Goal: Information Seeking & Learning: Learn about a topic

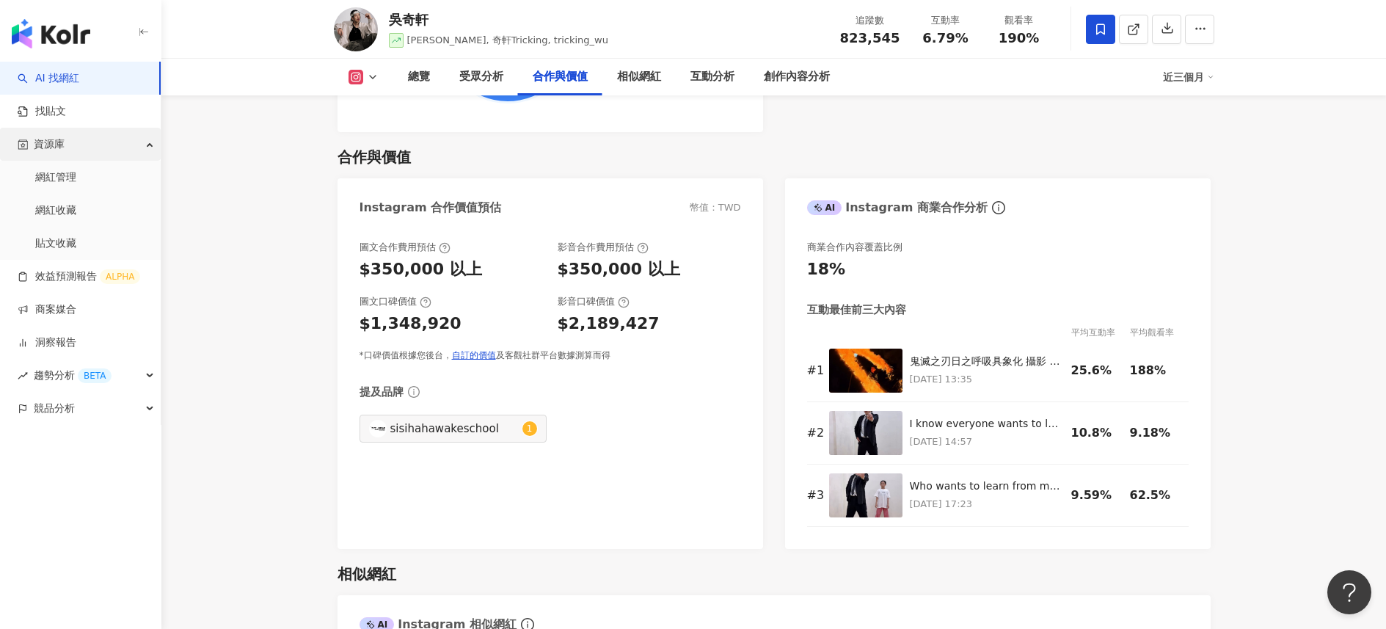
click at [92, 127] on ul "AI 找網紅 找貼文 資源庫 網紅管理 網紅收藏 貼文收藏 效益預測報告 ALPHA 商案媒合 洞察報告 趨勢分析 BETA 競品分析" at bounding box center [80, 243] width 161 height 363
click at [66, 111] on link "找貼文" at bounding box center [42, 111] width 48 height 15
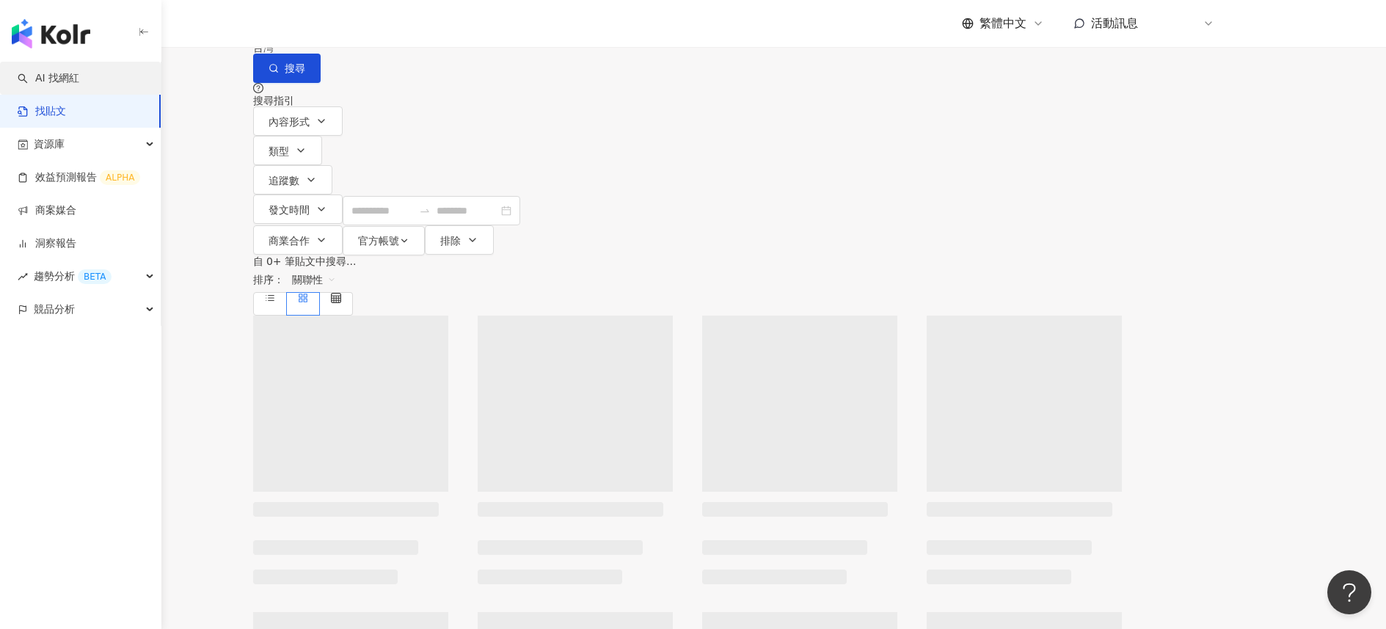
click at [79, 72] on link "AI 找網紅" at bounding box center [49, 78] width 62 height 15
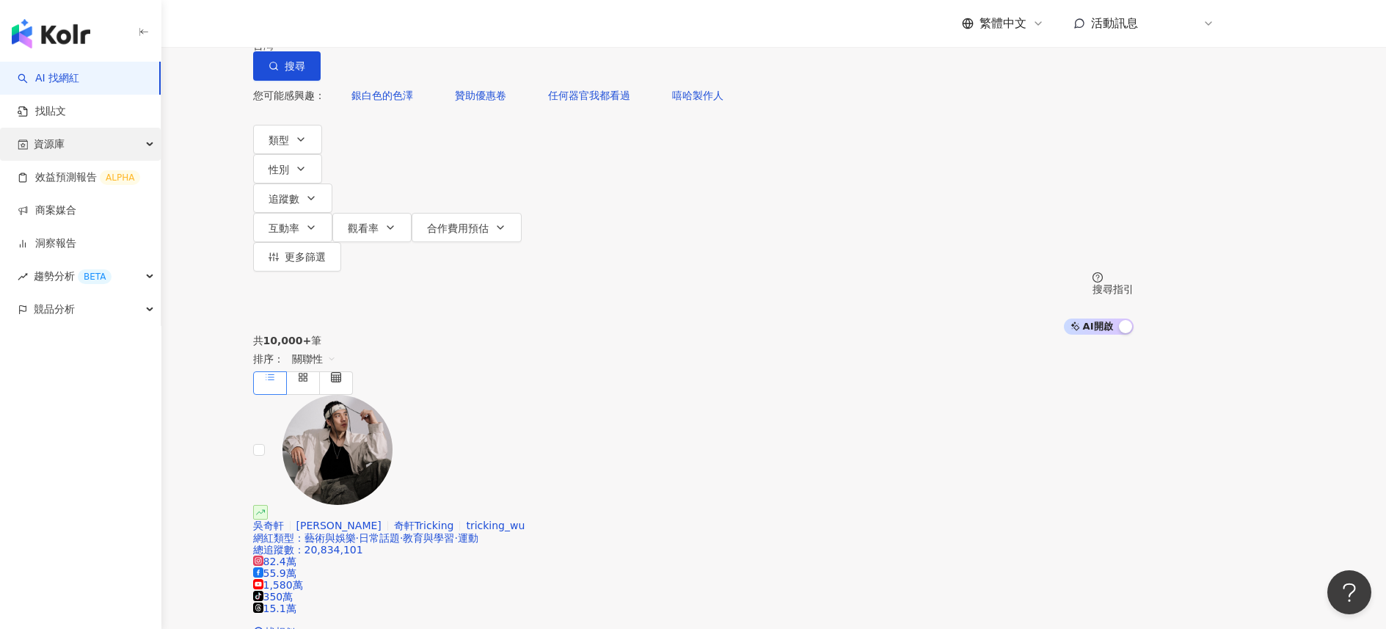
click at [48, 141] on span "資源庫" at bounding box center [49, 144] width 31 height 33
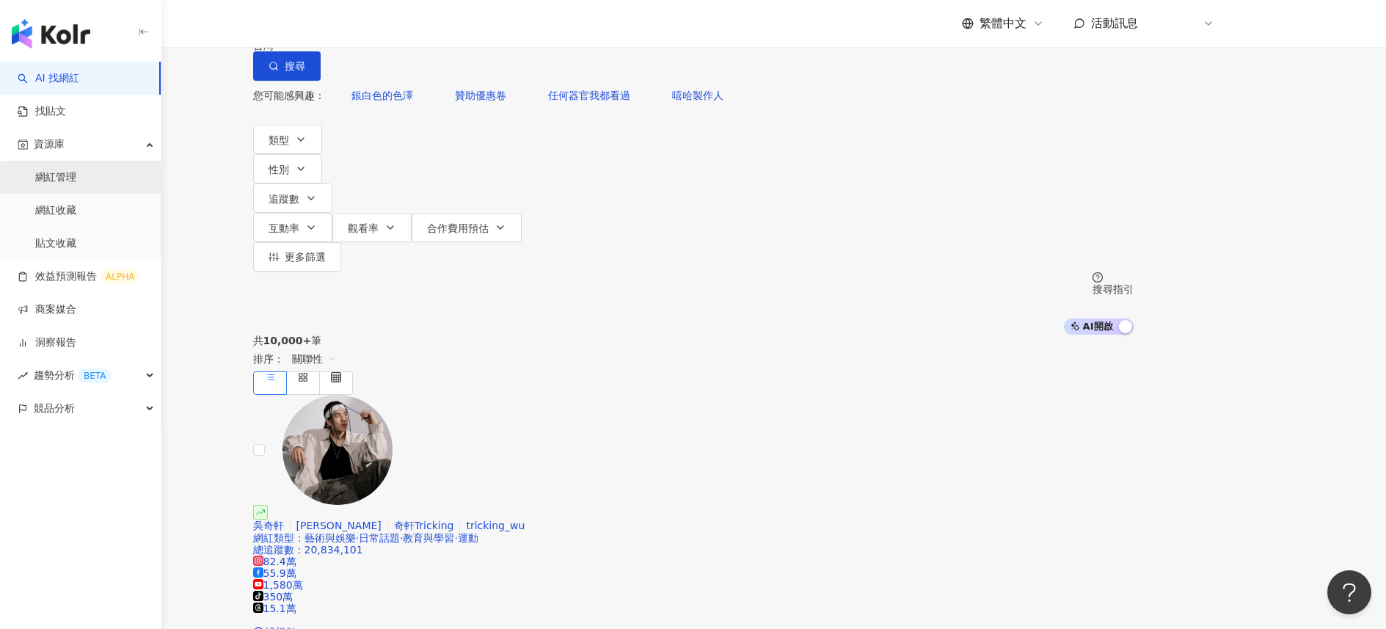
click at [76, 185] on link "網紅管理" at bounding box center [55, 177] width 41 height 15
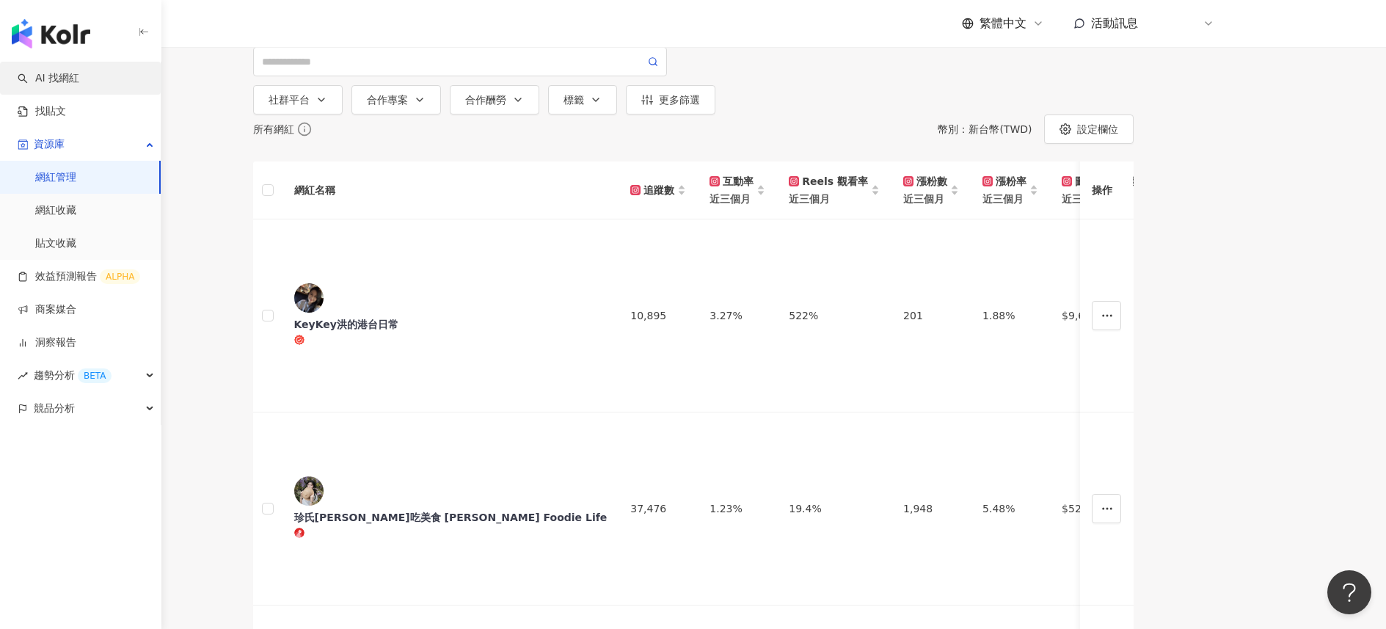
click at [79, 79] on link "AI 找網紅" at bounding box center [49, 78] width 62 height 15
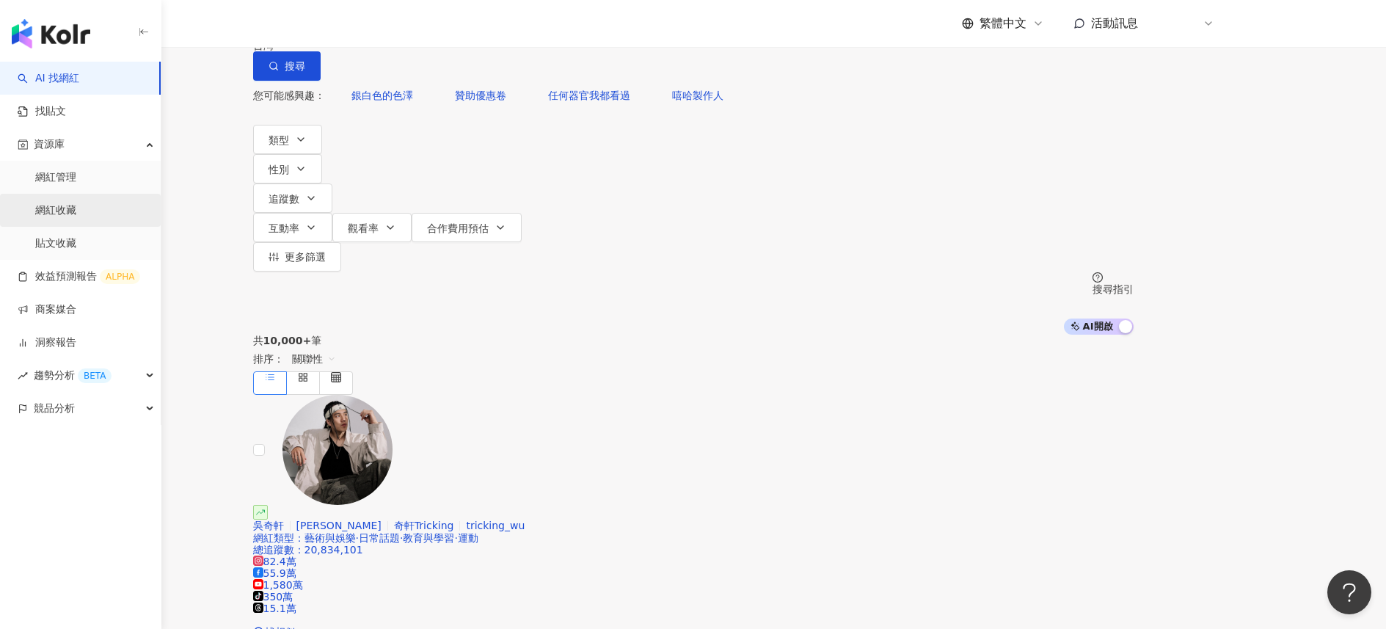
click at [76, 216] on link "網紅收藏" at bounding box center [55, 210] width 41 height 15
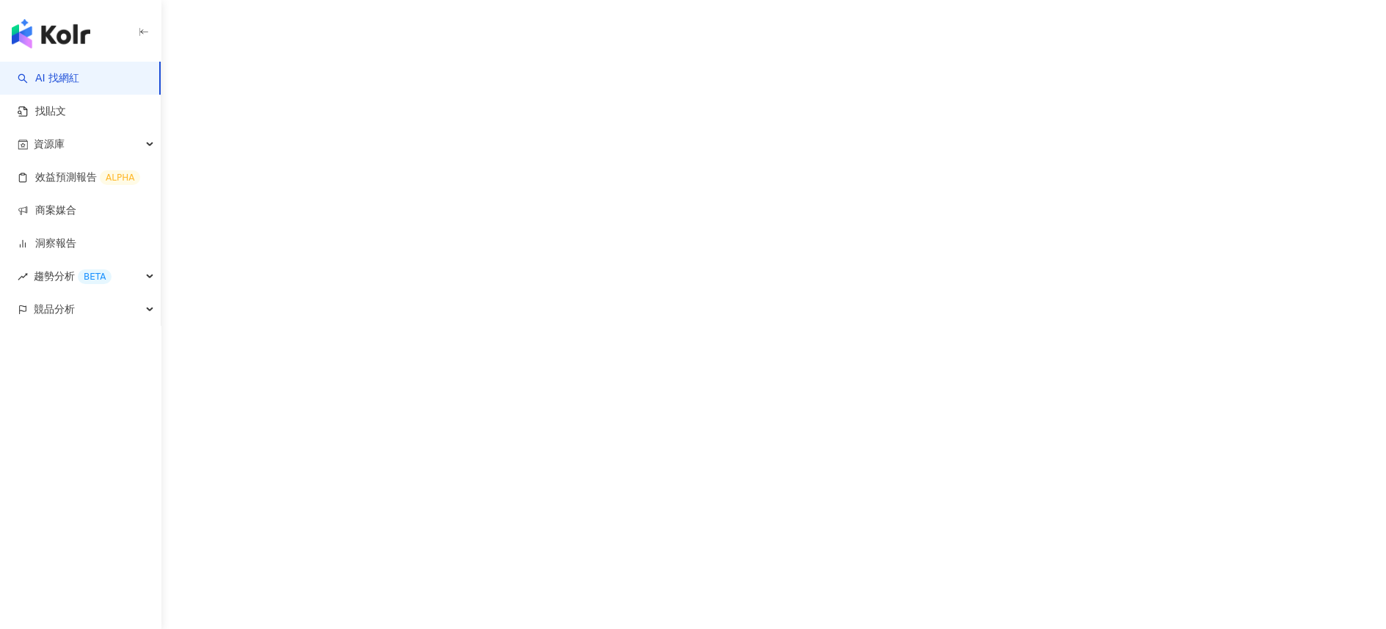
scroll to position [9, 0]
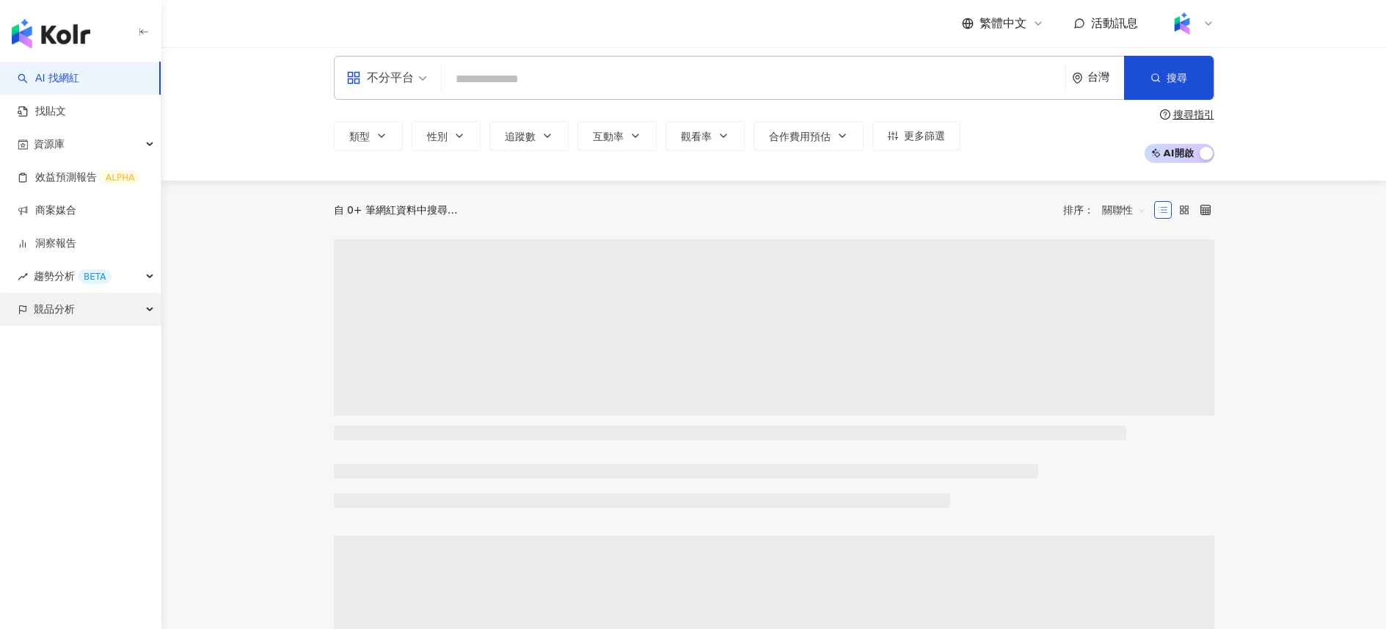
click at [122, 311] on div "競品分析" at bounding box center [80, 309] width 161 height 33
click at [97, 345] on link "品牌帳號分析" at bounding box center [66, 342] width 62 height 15
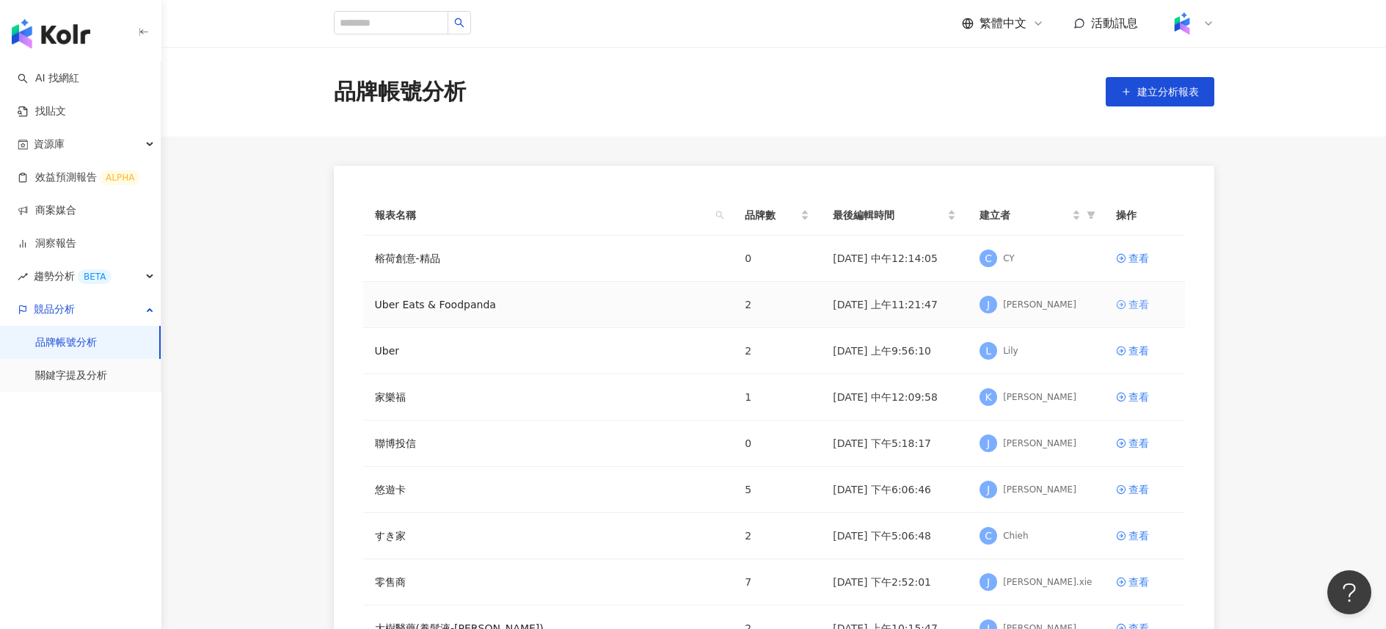
click at [1139, 308] on div "查看" at bounding box center [1138, 304] width 21 height 16
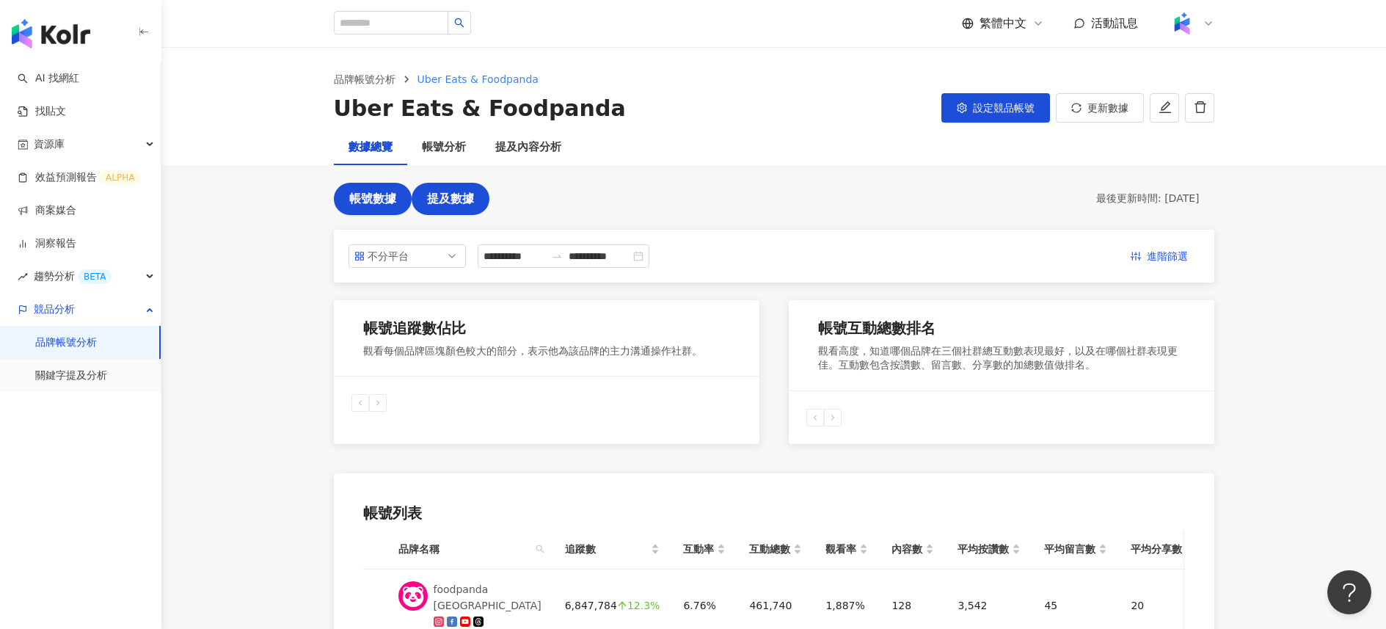
click at [461, 208] on button "提及數據" at bounding box center [451, 199] width 78 height 32
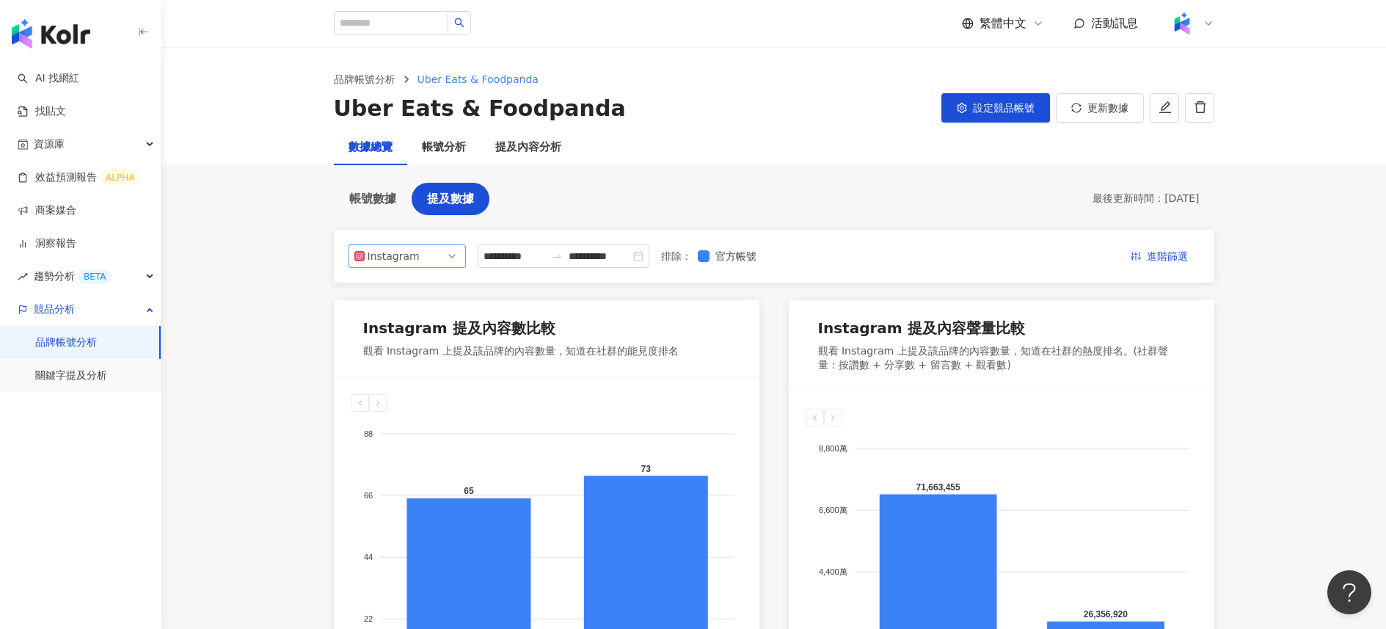
click at [418, 259] on span "Instagram" at bounding box center [407, 256] width 106 height 22
click at [245, 308] on main "**********" at bounding box center [773, 555] width 1224 height 1015
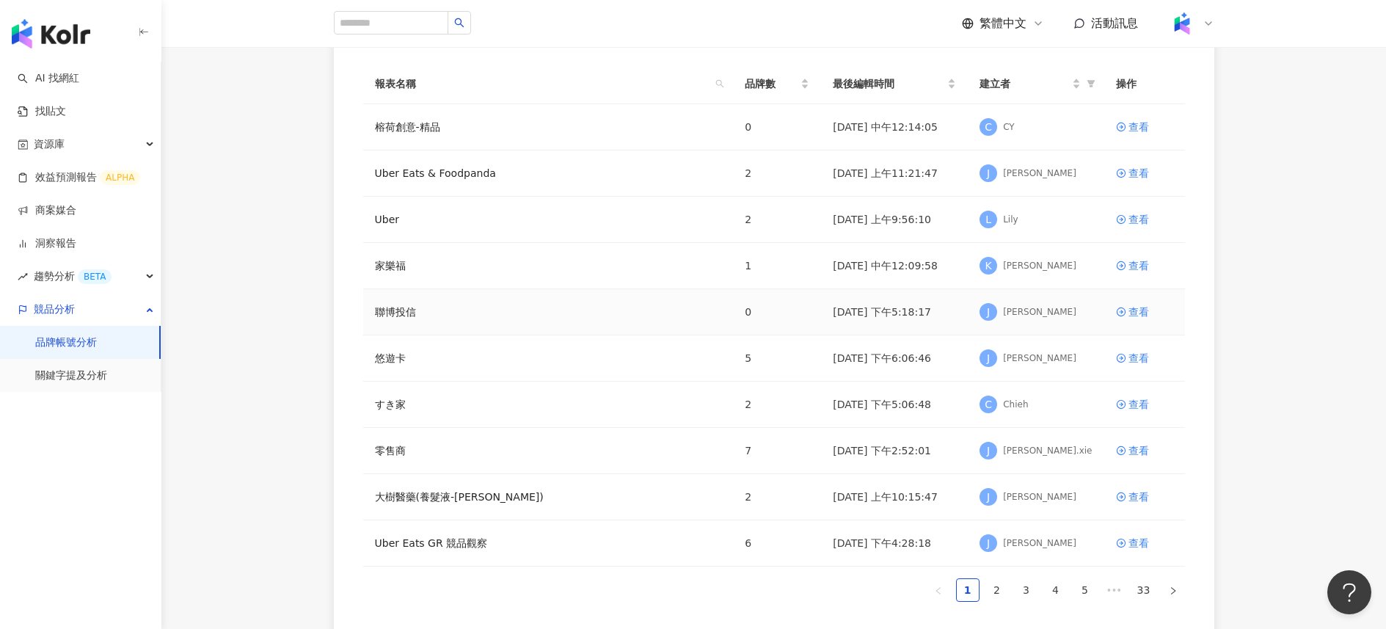
scroll to position [132, 0]
click at [1133, 448] on div "查看" at bounding box center [1138, 450] width 21 height 16
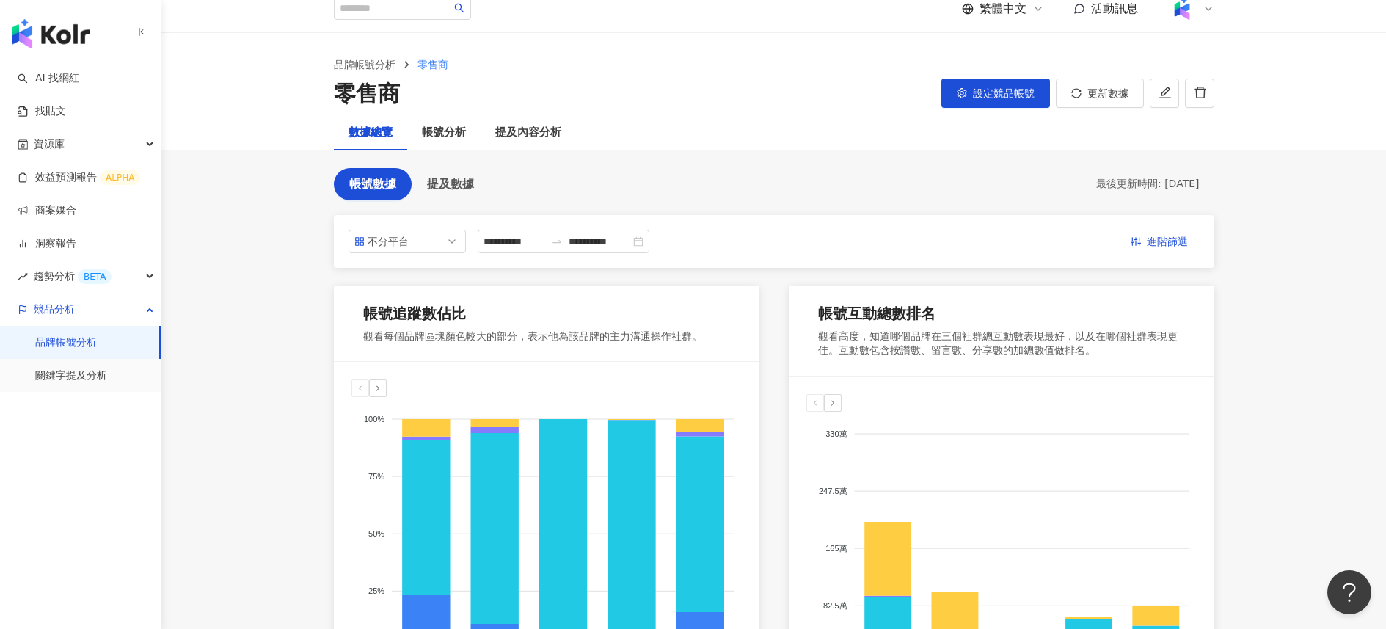
scroll to position [13, 0]
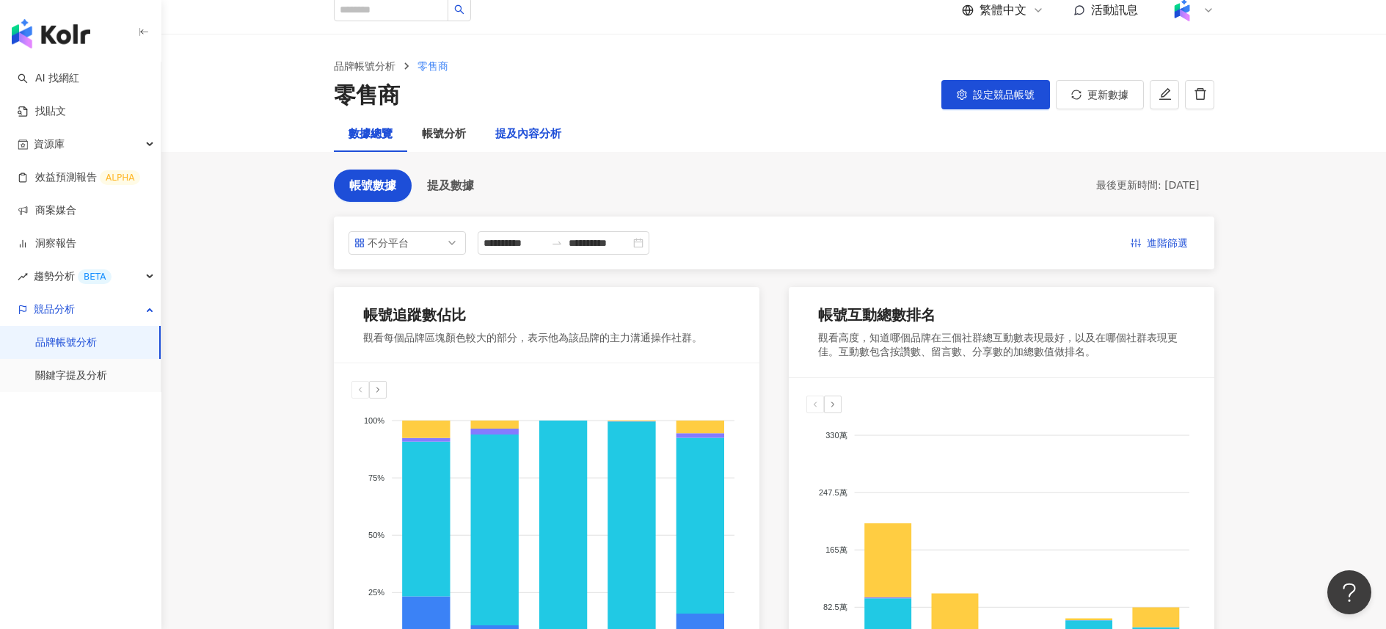
click at [518, 134] on div "提及內容分析" at bounding box center [528, 134] width 66 height 18
